Goal: Entertainment & Leisure: Browse casually

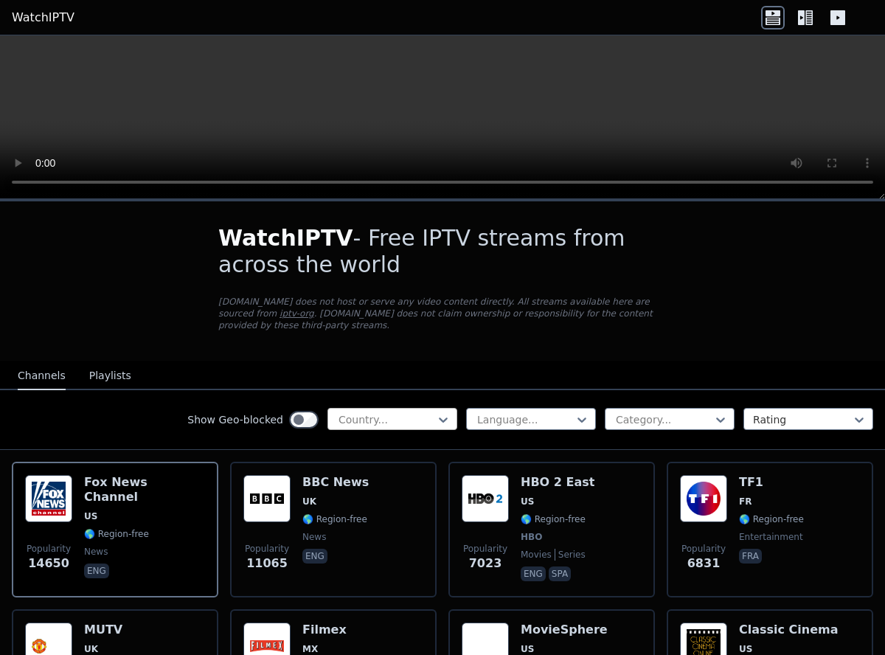
click at [358, 420] on div at bounding box center [386, 419] width 99 height 15
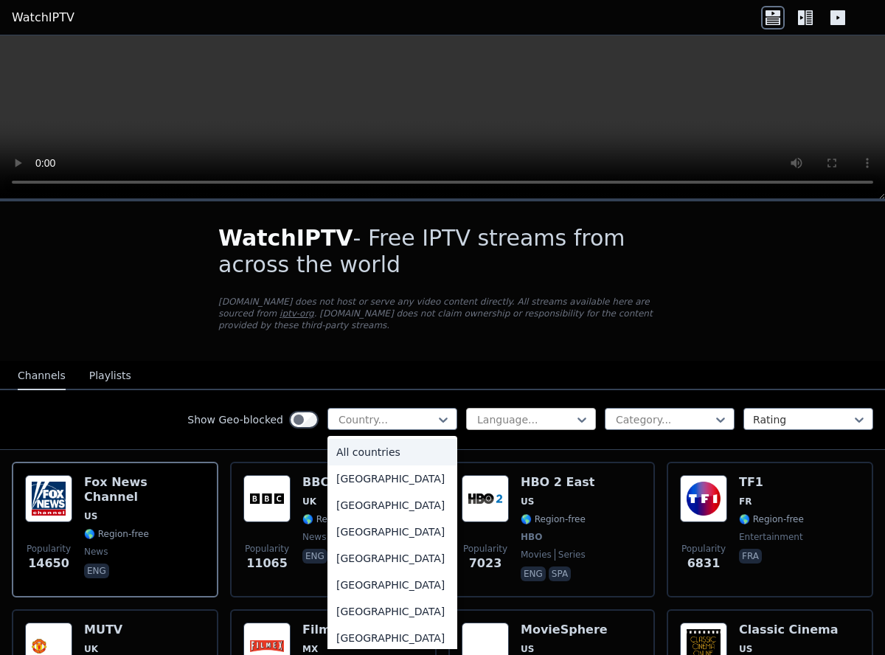
click at [500, 424] on div at bounding box center [525, 419] width 99 height 15
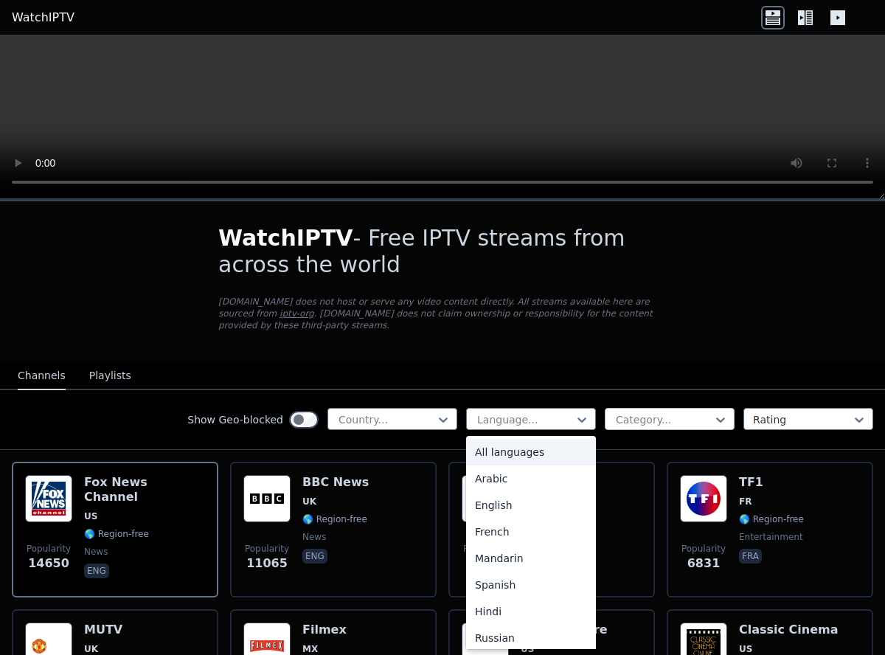
click at [678, 420] on div at bounding box center [663, 419] width 99 height 15
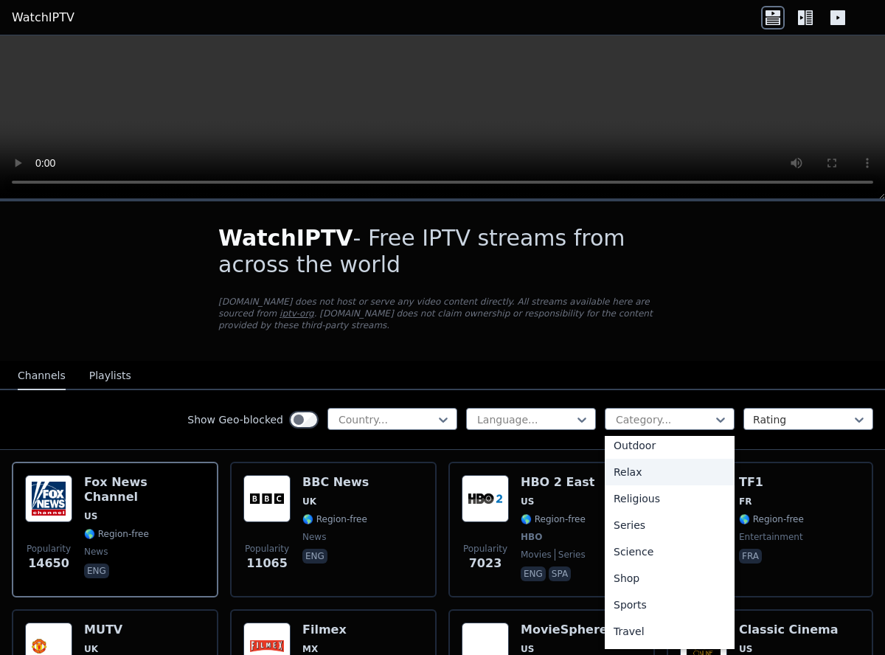
scroll to position [510, 0]
click at [616, 572] on div "Sports" at bounding box center [670, 579] width 130 height 27
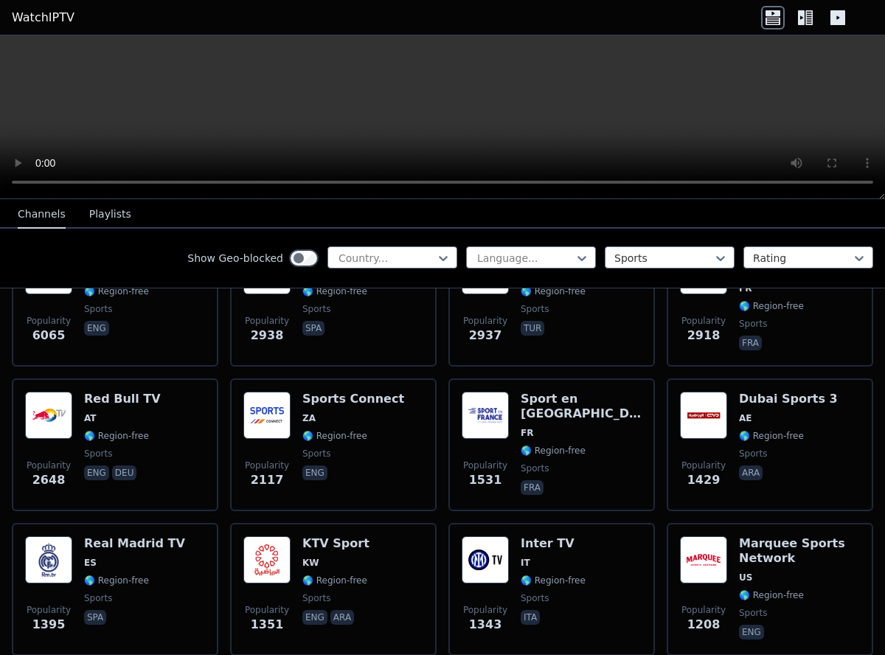
scroll to position [199, 0]
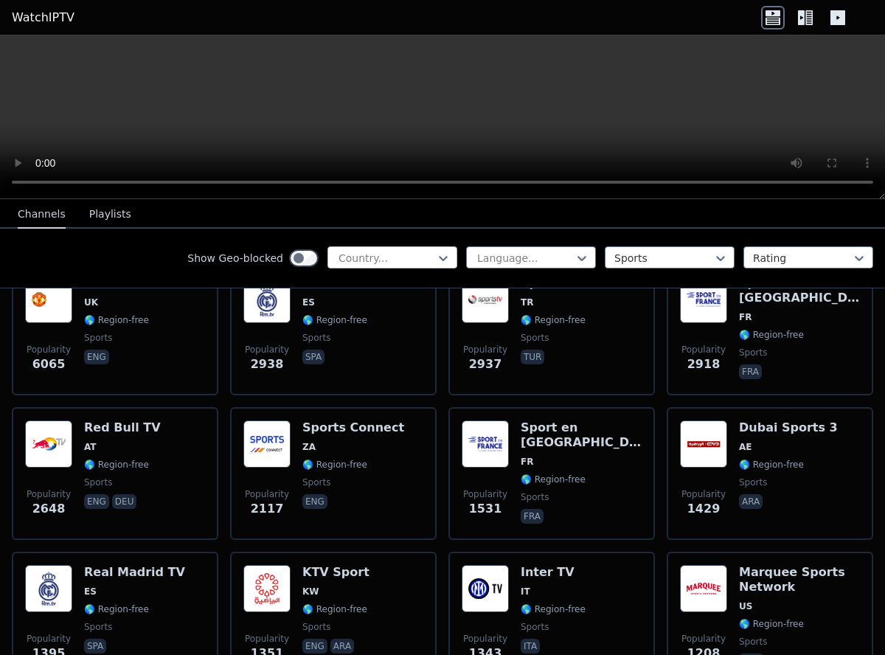
click at [402, 263] on div at bounding box center [386, 258] width 99 height 15
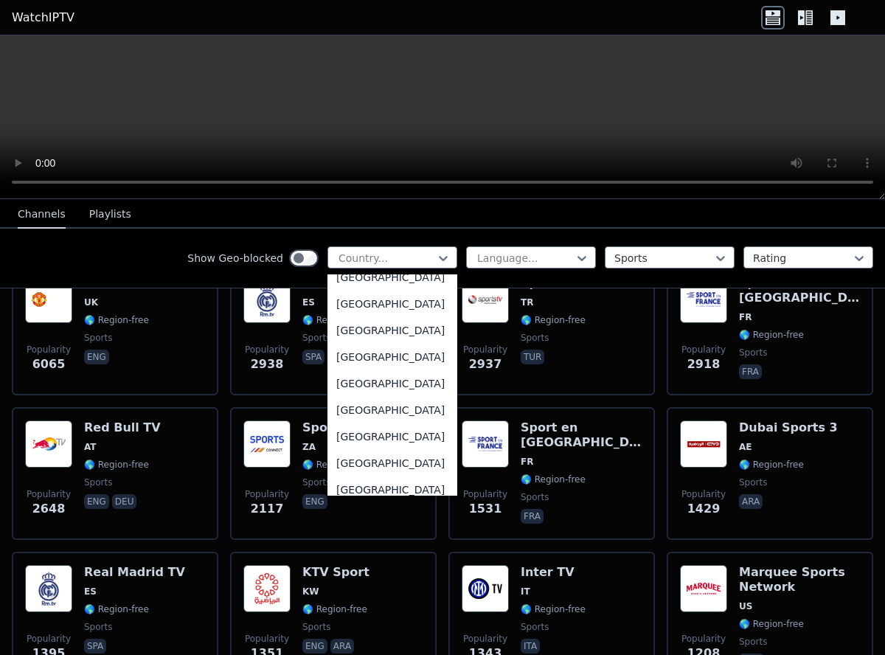
scroll to position [5167, 0]
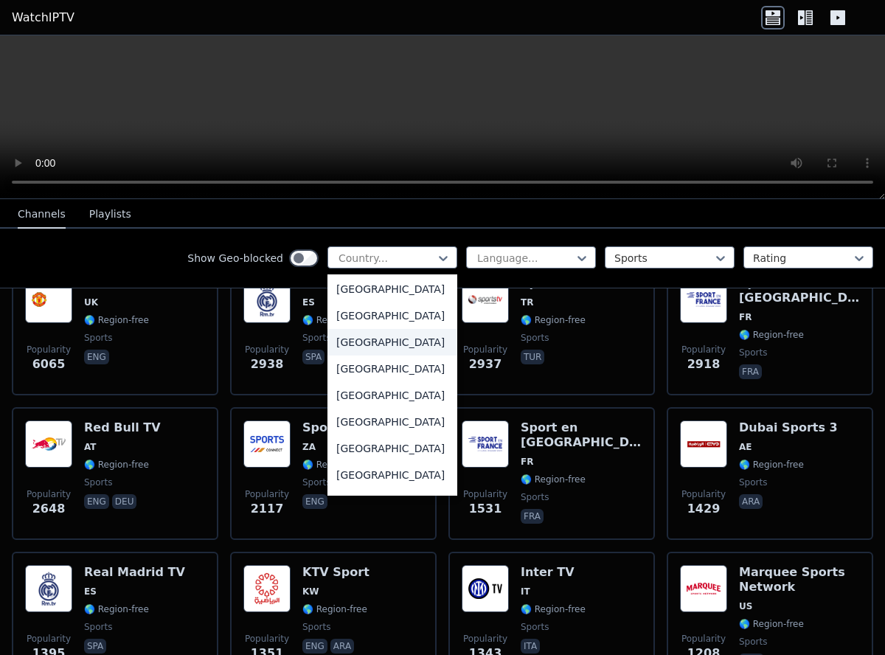
click at [375, 356] on div "[GEOGRAPHIC_DATA]" at bounding box center [392, 342] width 130 height 27
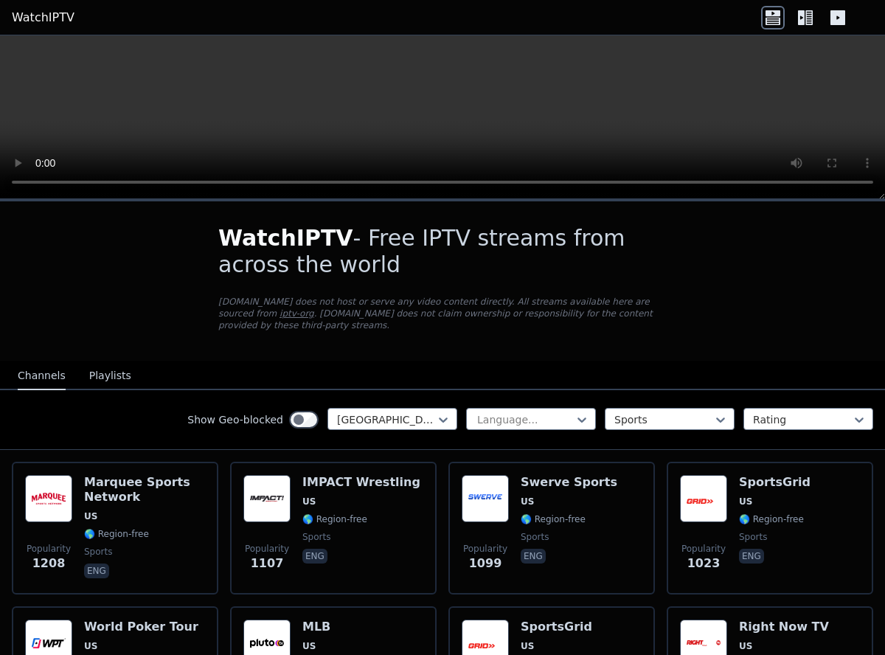
click at [113, 370] on button "Playlists" at bounding box center [110, 376] width 42 height 28
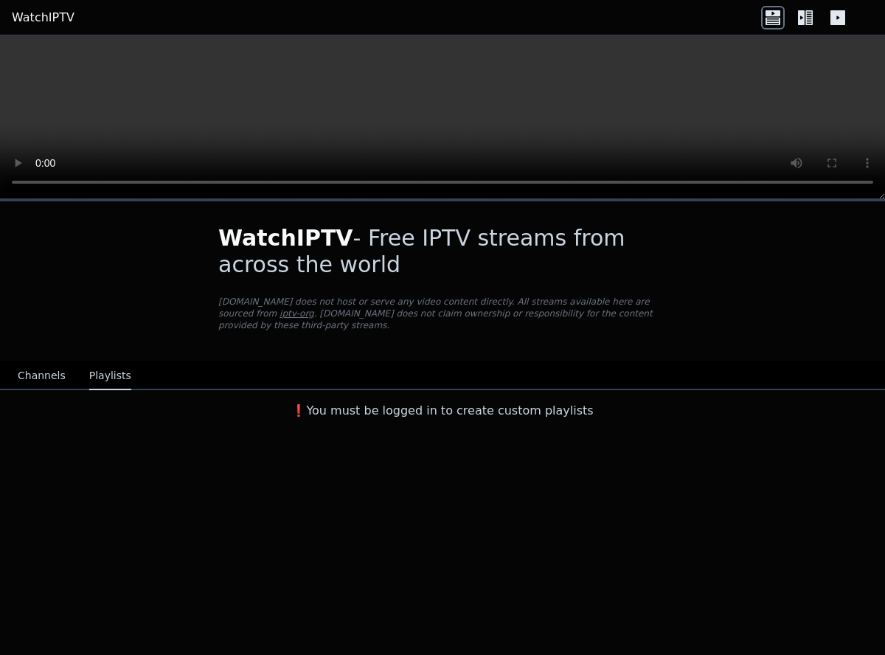
click at [46, 380] on button "Channels" at bounding box center [42, 376] width 48 height 28
